Goal: Information Seeking & Learning: Learn about a topic

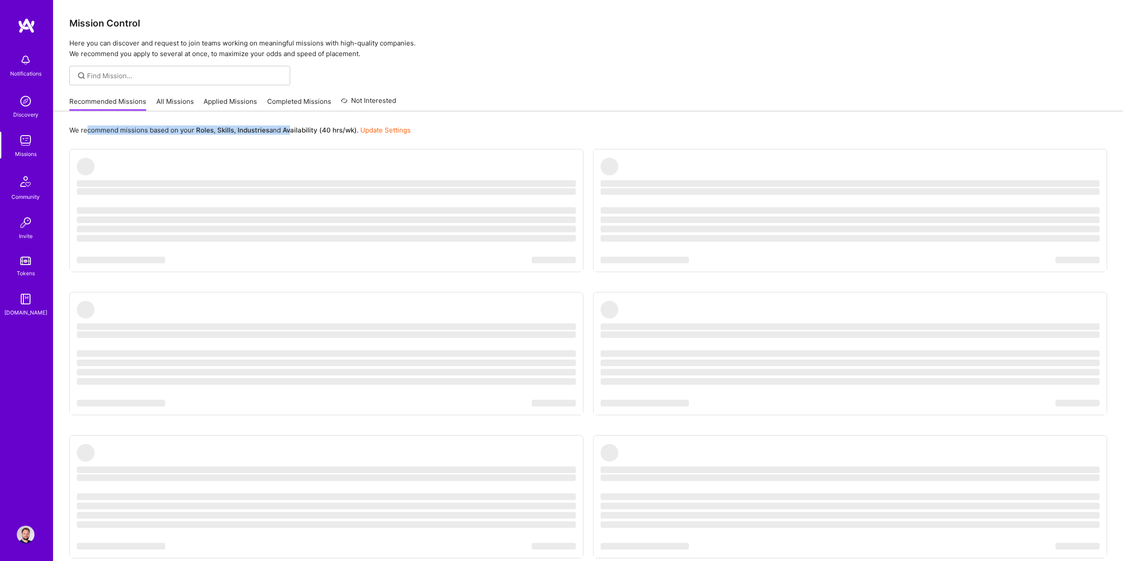
click at [296, 135] on p "We recommend missions based on your Roles , Skills , Industries and Availabilit…" at bounding box center [239, 129] width 341 height 9
click at [298, 135] on p "We recommend missions based on your Roles , Skills , Industries and Availabilit…" at bounding box center [239, 129] width 341 height 9
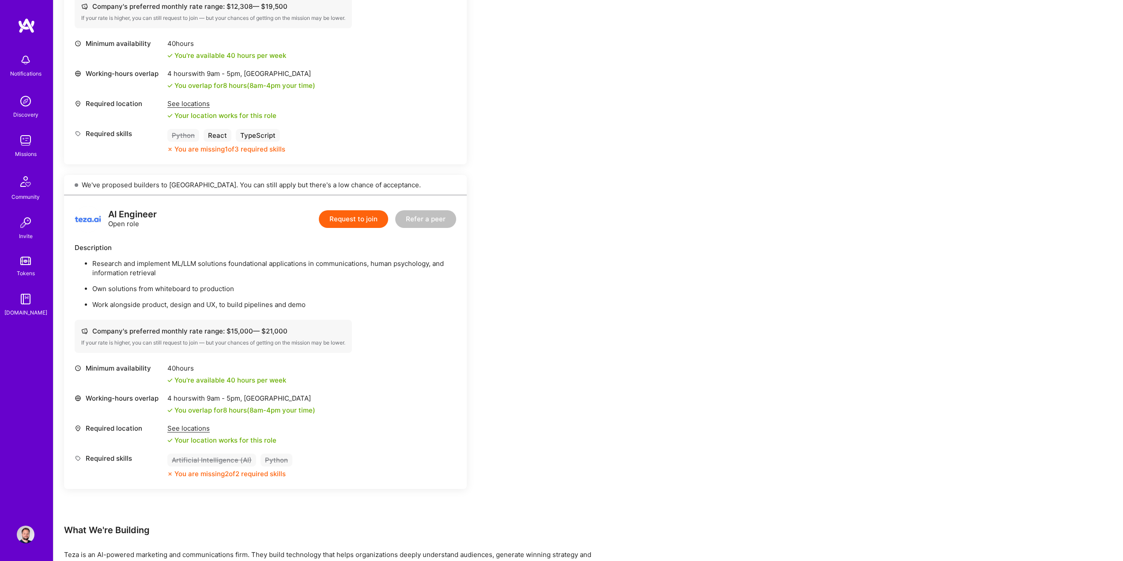
scroll to position [883, 0]
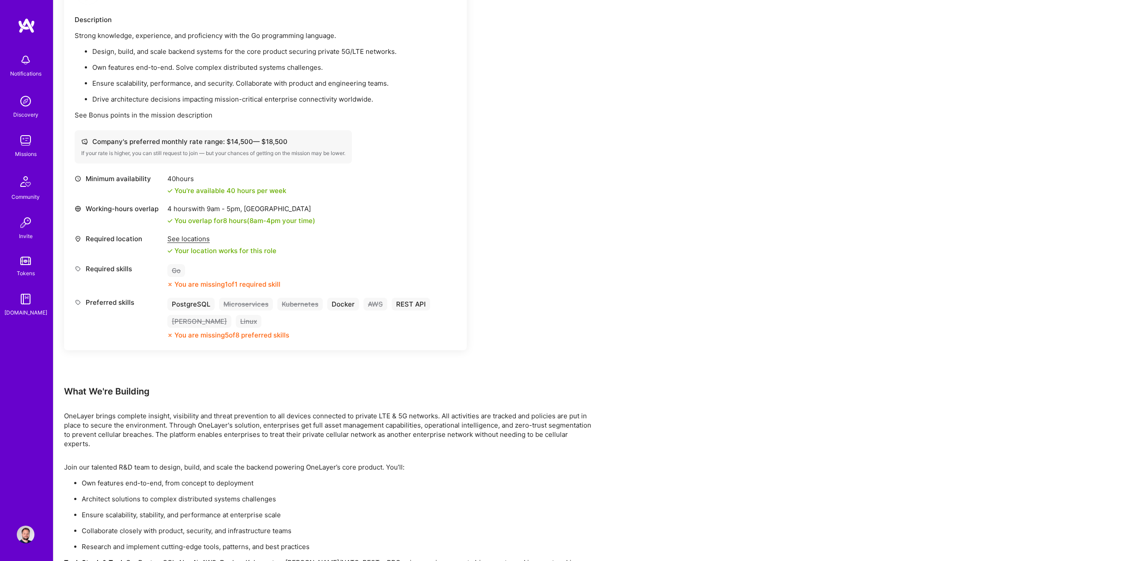
scroll to position [265, 0]
